Goal: Check status: Check status

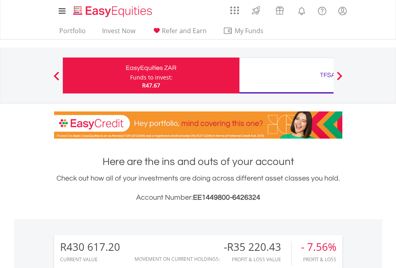
scroll to position [77, 126]
click at [130, 76] on div "Funds to invest:" at bounding box center [151, 78] width 42 height 8
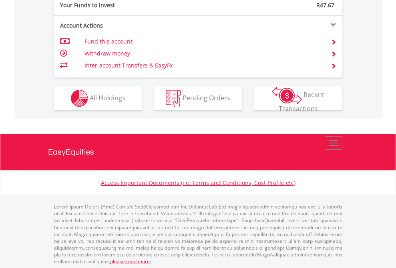
scroll to position [799, 0]
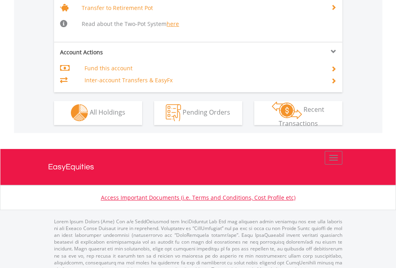
scroll to position [795, 0]
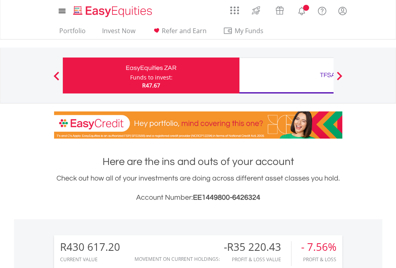
scroll to position [77, 126]
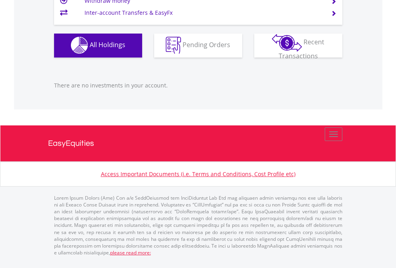
scroll to position [77, 126]
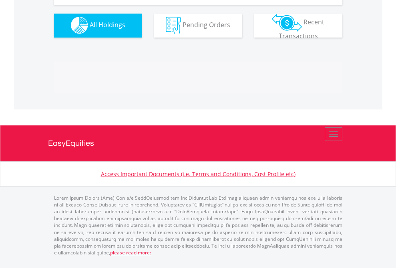
scroll to position [792, 0]
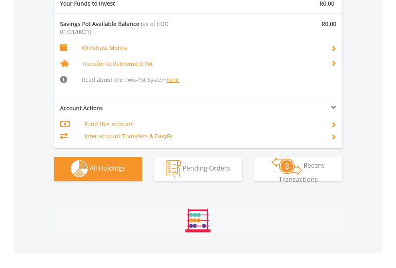
scroll to position [839, 0]
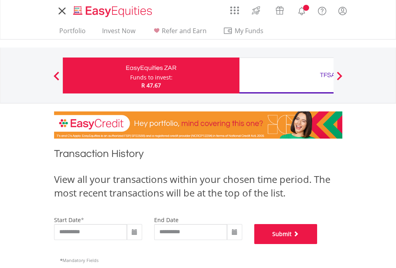
click at [317, 244] on button "Submit" at bounding box center [285, 234] width 63 height 20
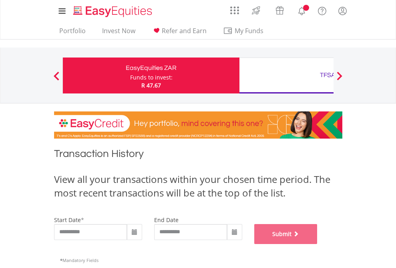
scroll to position [324, 0]
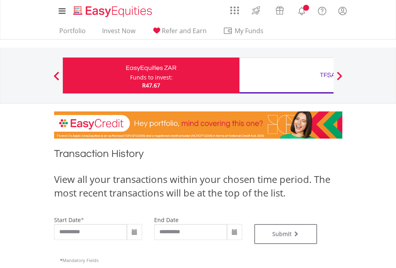
click at [286, 76] on div "TFSA" at bounding box center [327, 75] width 167 height 11
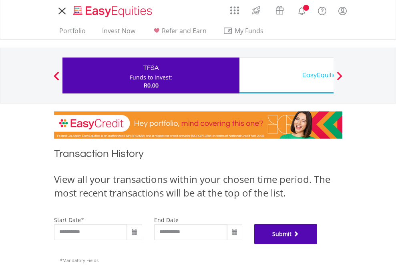
click at [317, 244] on button "Submit" at bounding box center [285, 234] width 63 height 20
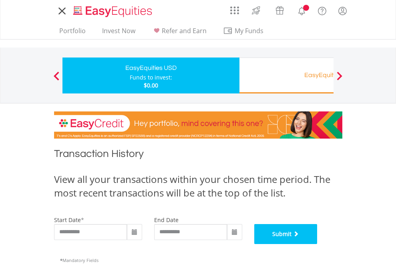
click at [317, 244] on button "Submit" at bounding box center [285, 234] width 63 height 20
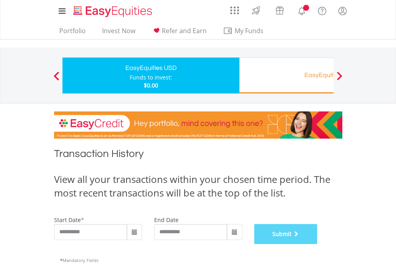
scroll to position [324, 0]
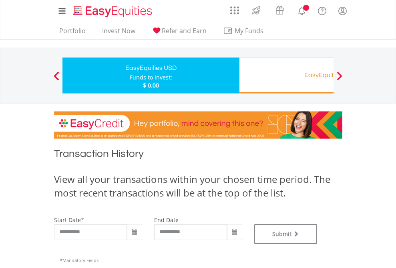
click at [286, 76] on div "EasyEquities RA" at bounding box center [327, 75] width 167 height 11
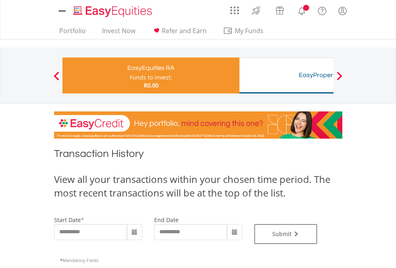
type input "**********"
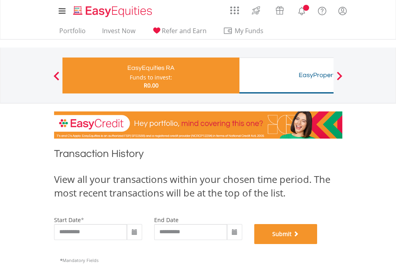
click at [317, 244] on button "Submit" at bounding box center [285, 234] width 63 height 20
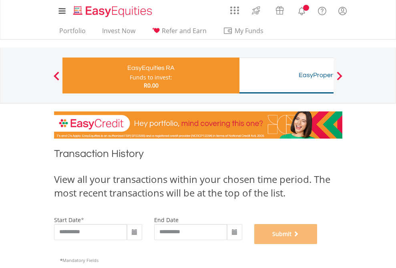
scroll to position [324, 0]
